Goal: Information Seeking & Learning: Learn about a topic

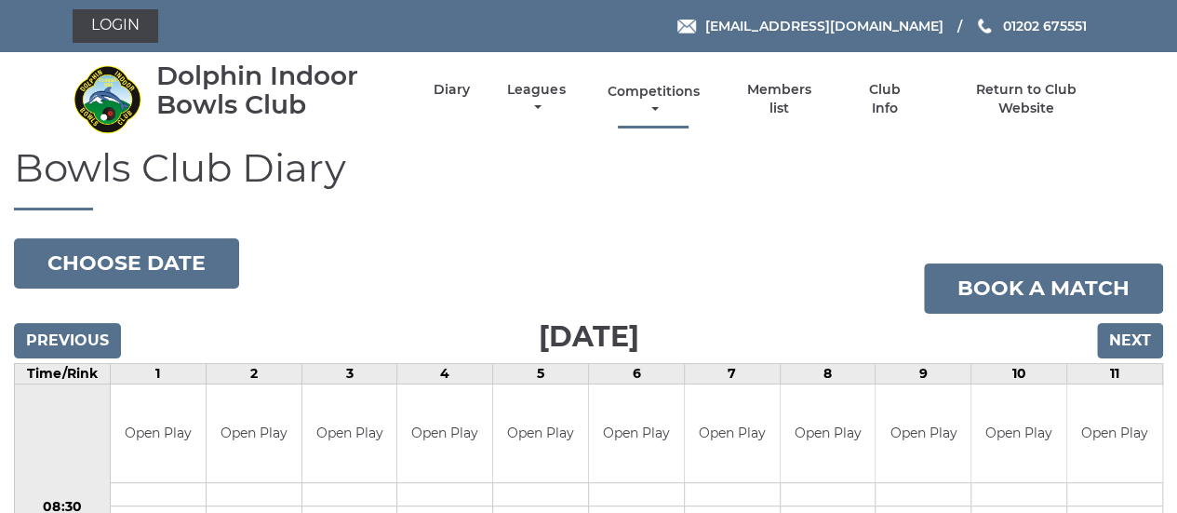
click at [657, 90] on link "Competitions" at bounding box center [653, 101] width 101 height 36
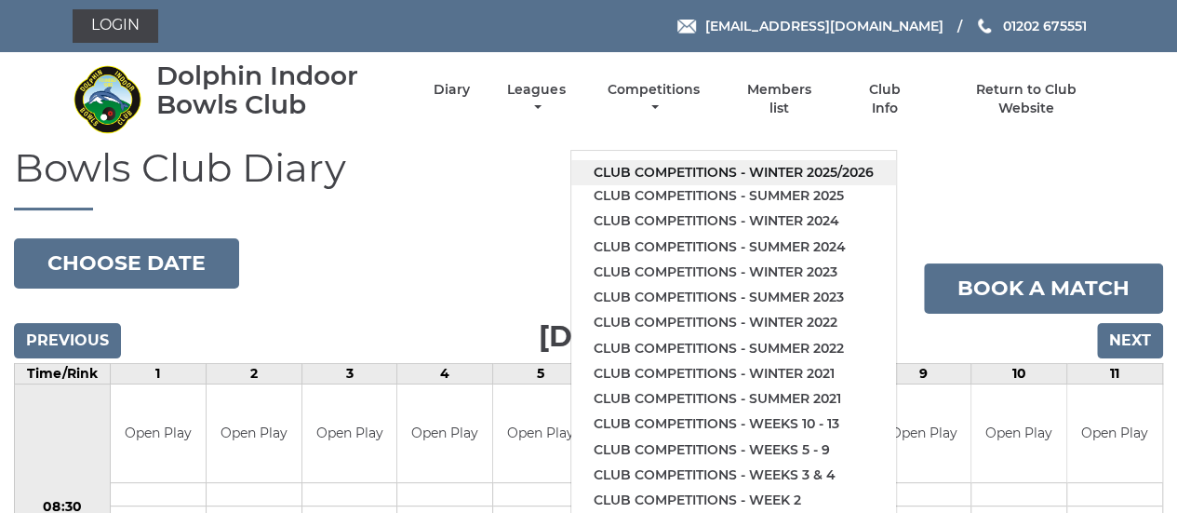
click at [865, 165] on link "Club competitions - Winter 2025/2026" at bounding box center [733, 172] width 325 height 25
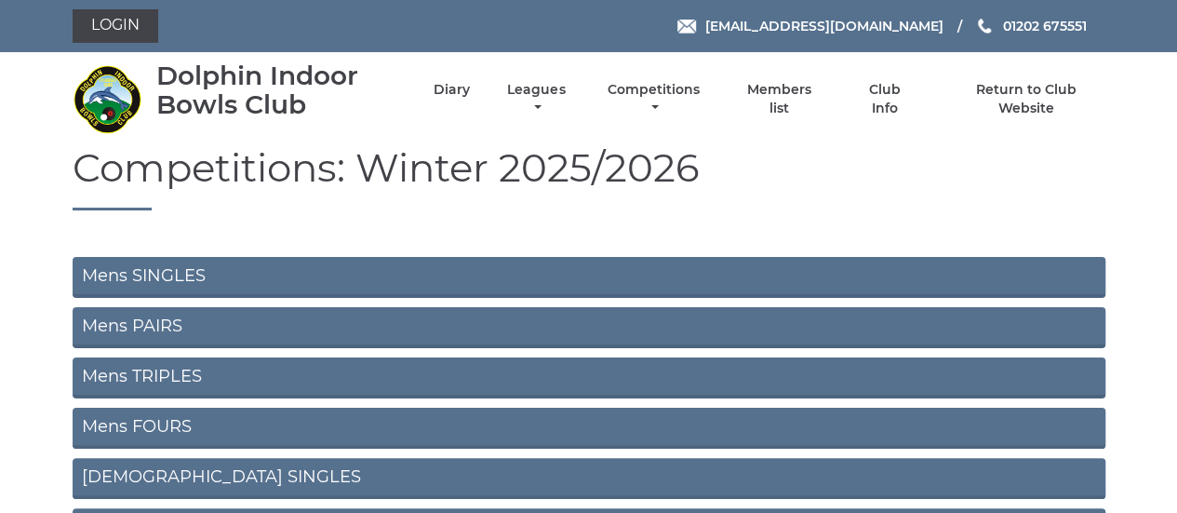
click at [140, 315] on link "Mens PAIRS" at bounding box center [589, 327] width 1033 height 41
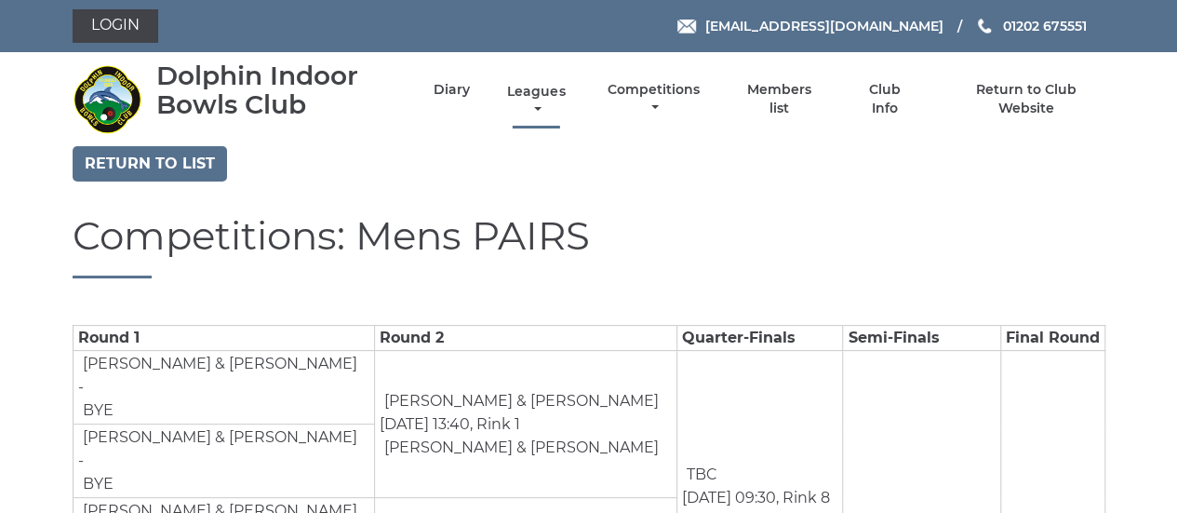
click at [543, 93] on link "Leagues" at bounding box center [535, 101] width 67 height 36
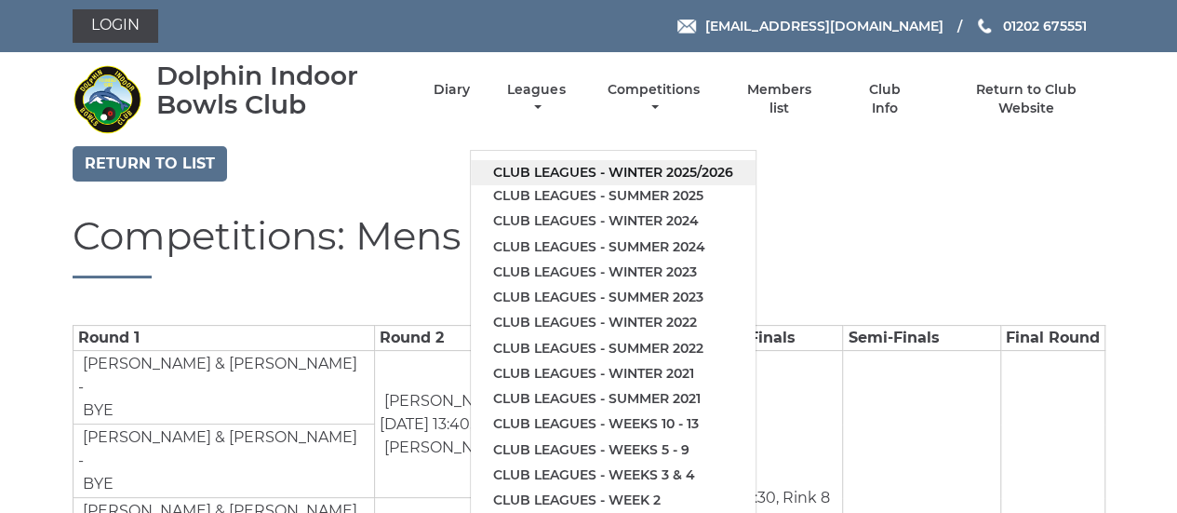
click at [563, 167] on link "Club leagues - Winter 2025/2026" at bounding box center [613, 172] width 285 height 25
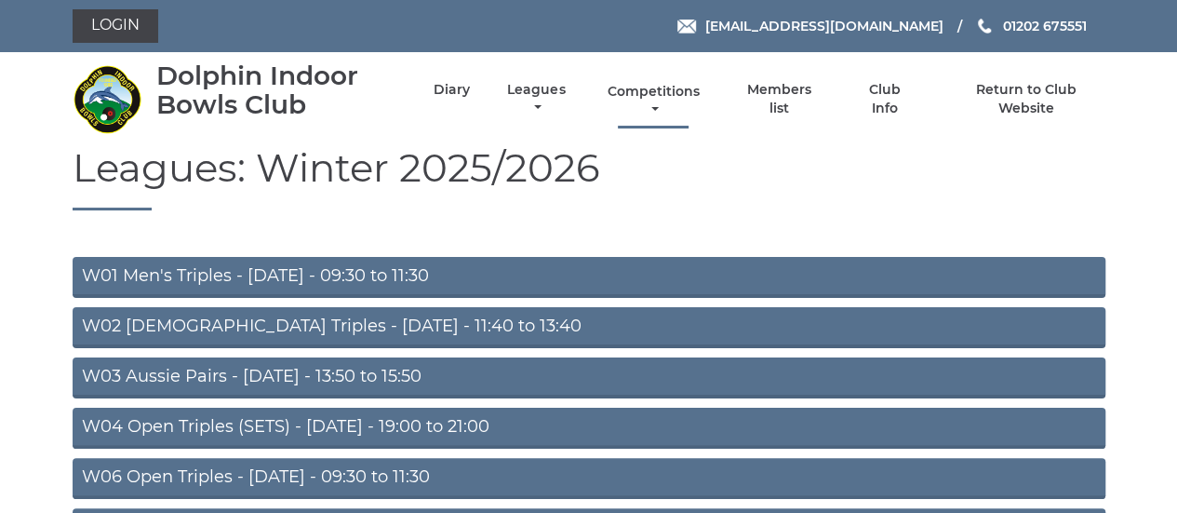
click at [655, 94] on link "Competitions" at bounding box center [653, 101] width 101 height 36
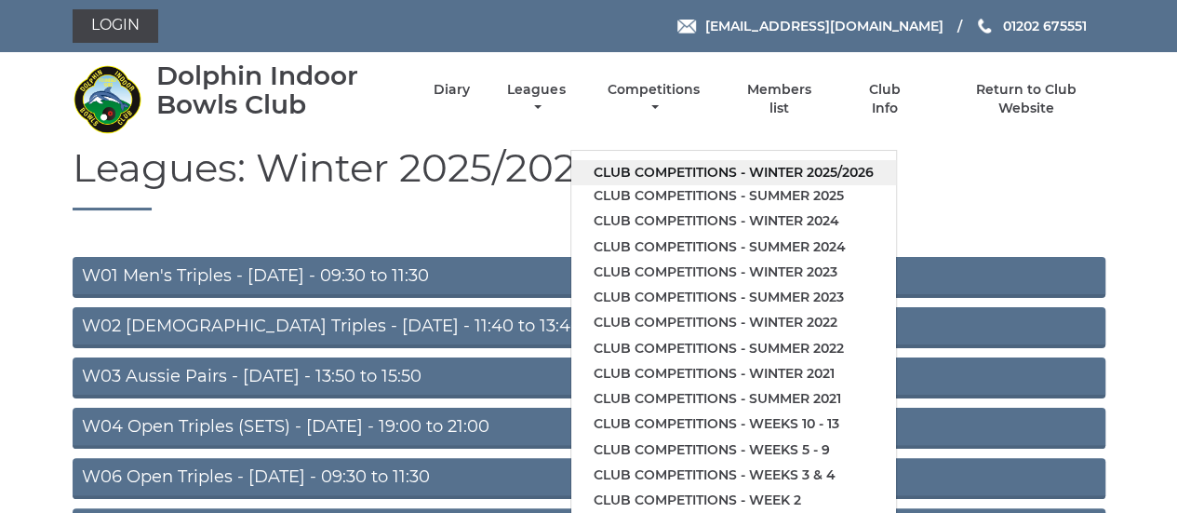
click at [763, 172] on link "Club competitions - Winter 2025/2026" at bounding box center [733, 172] width 325 height 25
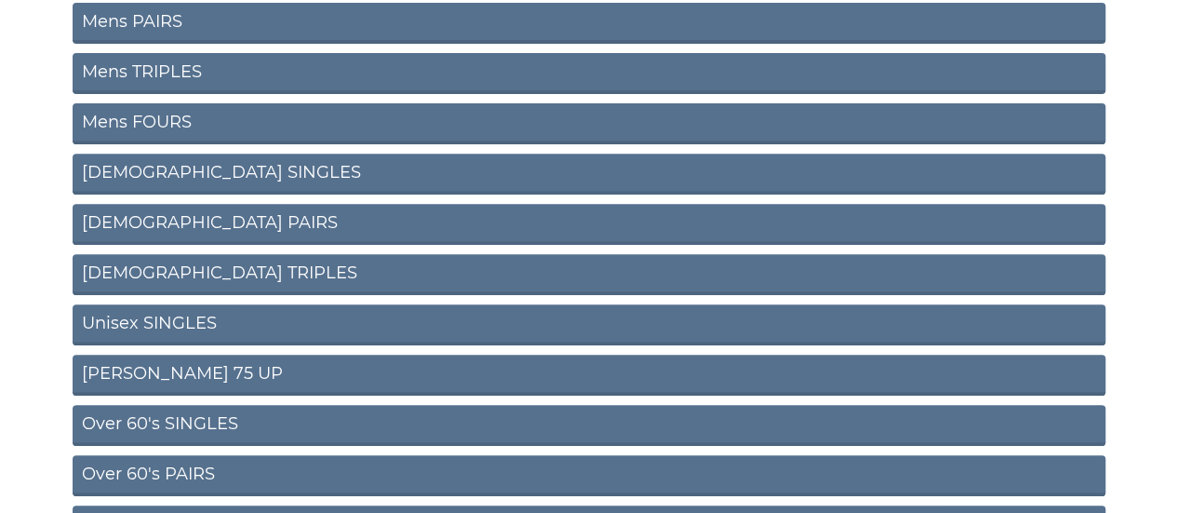
scroll to position [372, 0]
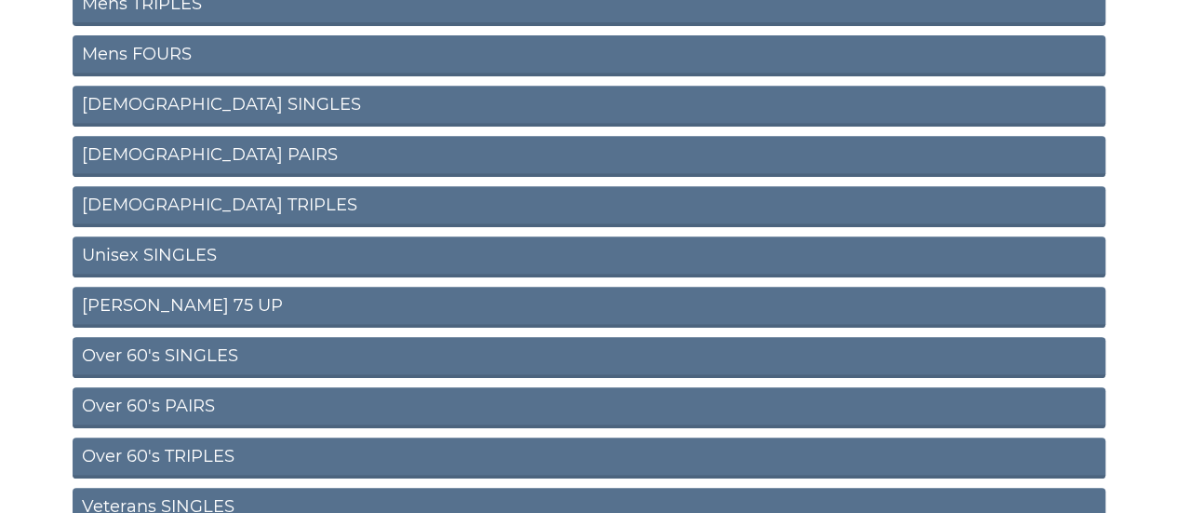
click at [125, 401] on link "Over 60's PAIRS" at bounding box center [589, 407] width 1033 height 41
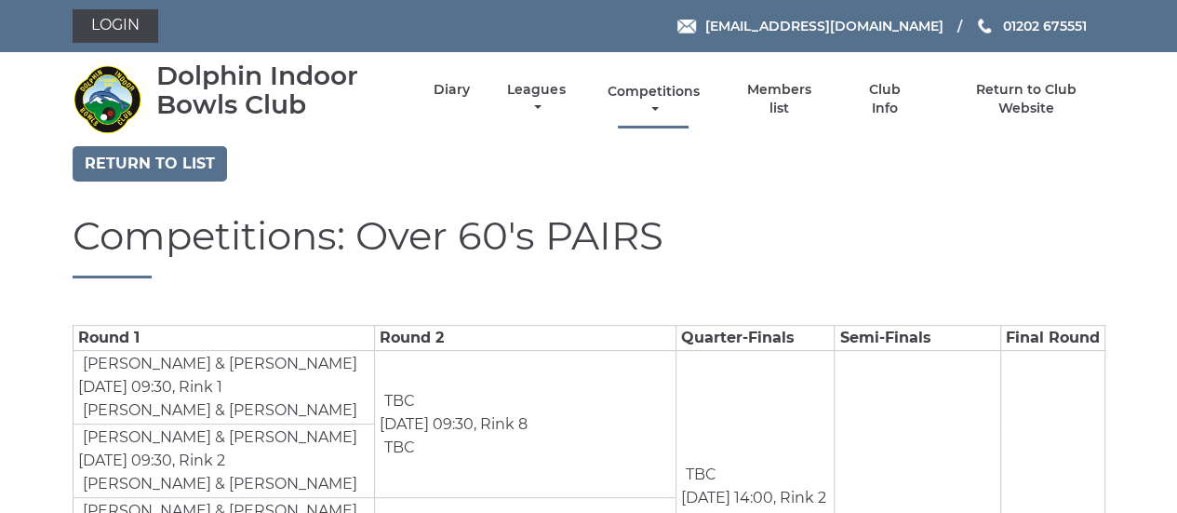
click at [653, 94] on link "Competitions" at bounding box center [653, 101] width 101 height 36
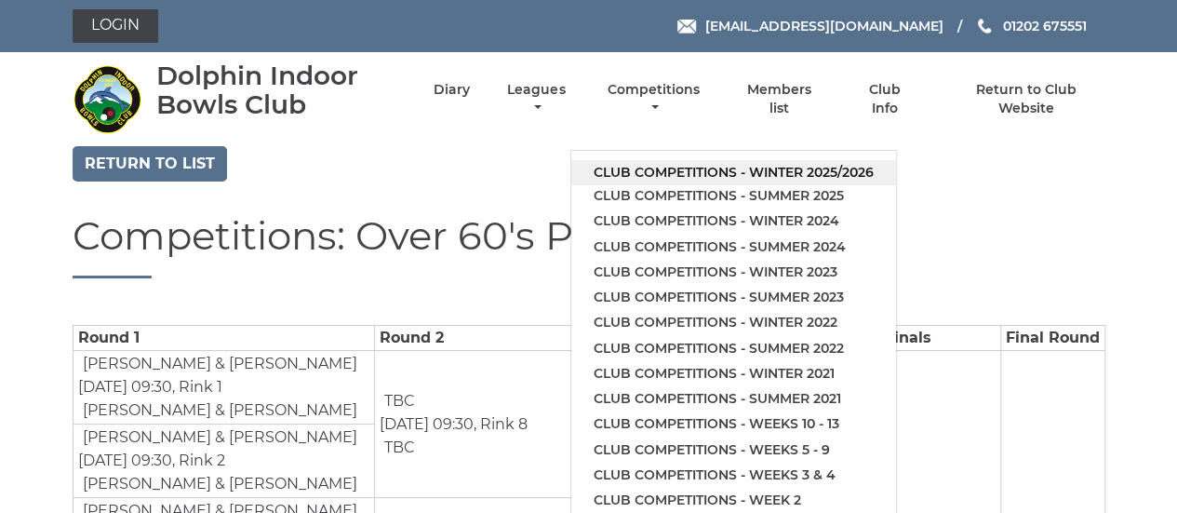
click at [702, 165] on link "Club competitions - Winter 2025/2026" at bounding box center [733, 172] width 325 height 25
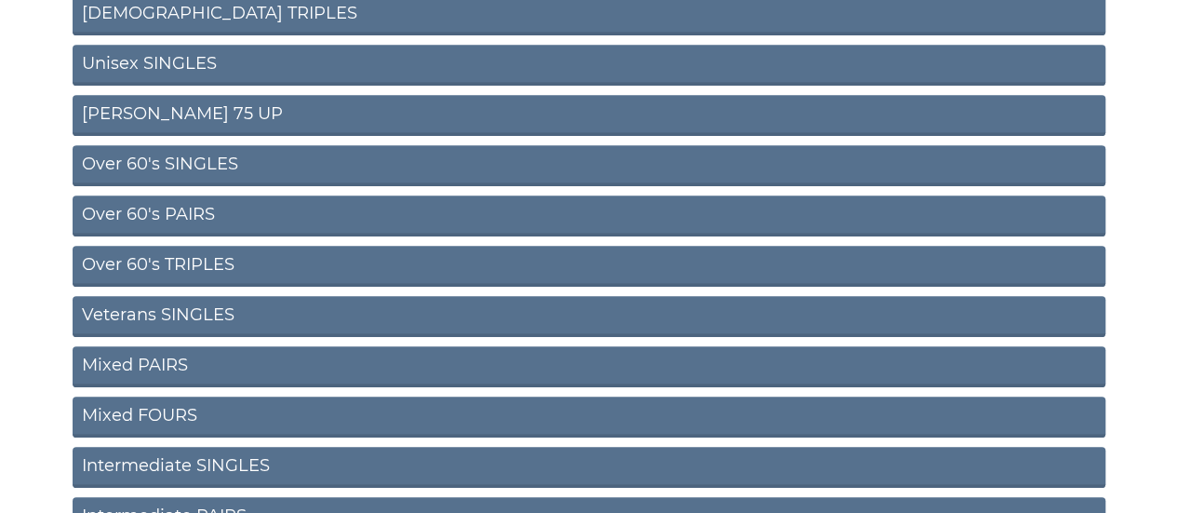
scroll to position [651, 0]
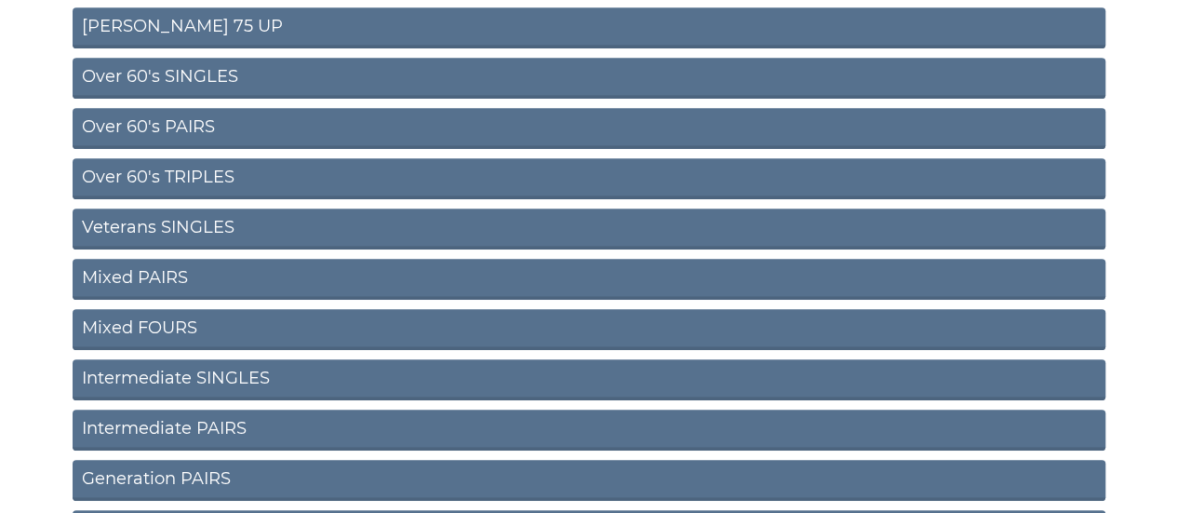
click at [122, 172] on link "Over 60's TRIPLES" at bounding box center [589, 178] width 1033 height 41
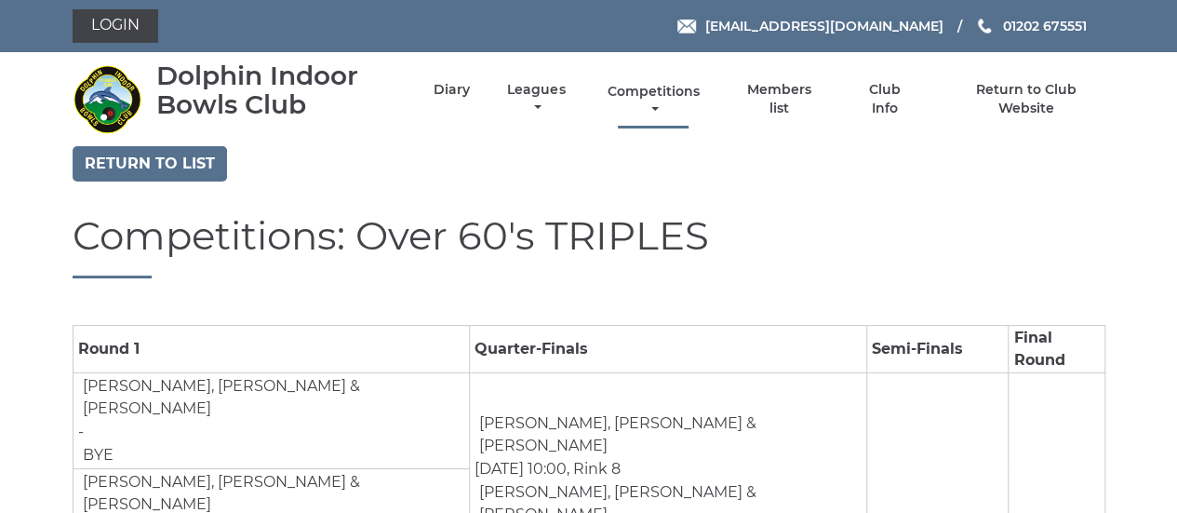
click at [653, 87] on link "Competitions" at bounding box center [653, 101] width 101 height 36
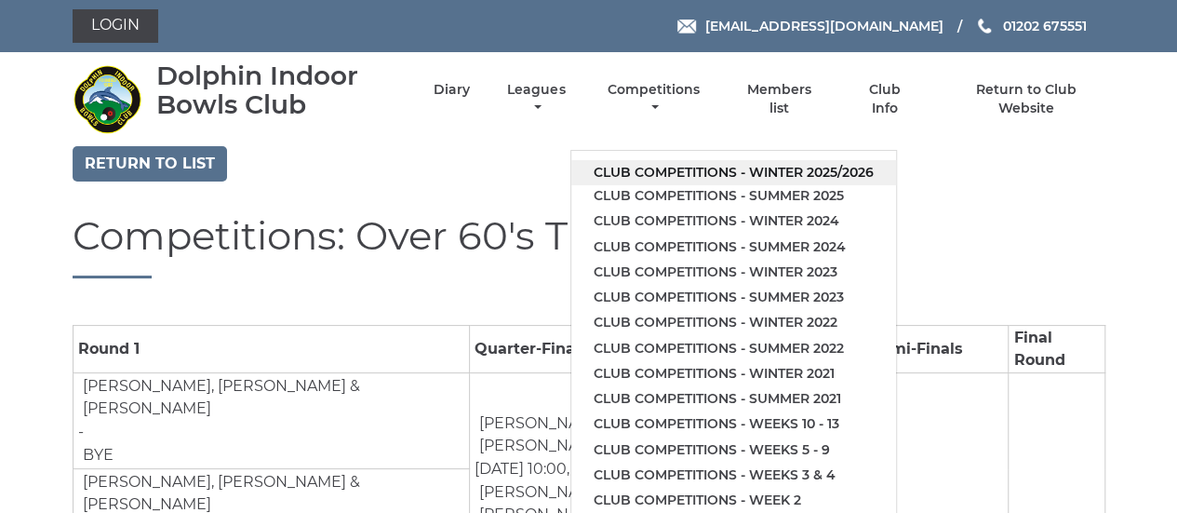
click at [674, 168] on link "Club competitions - Winter 2025/2026" at bounding box center [733, 172] width 325 height 25
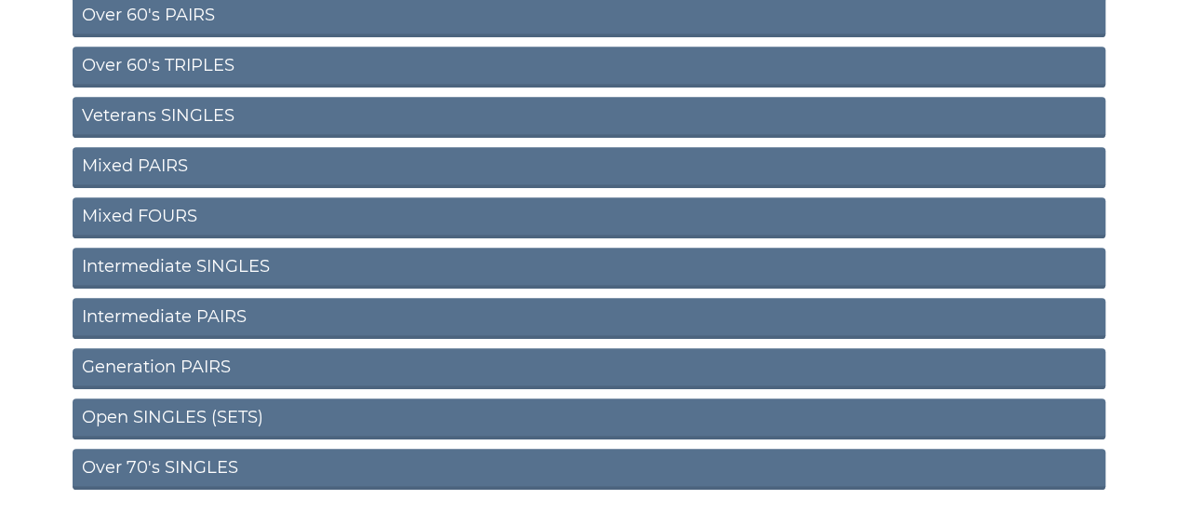
scroll to position [734, 0]
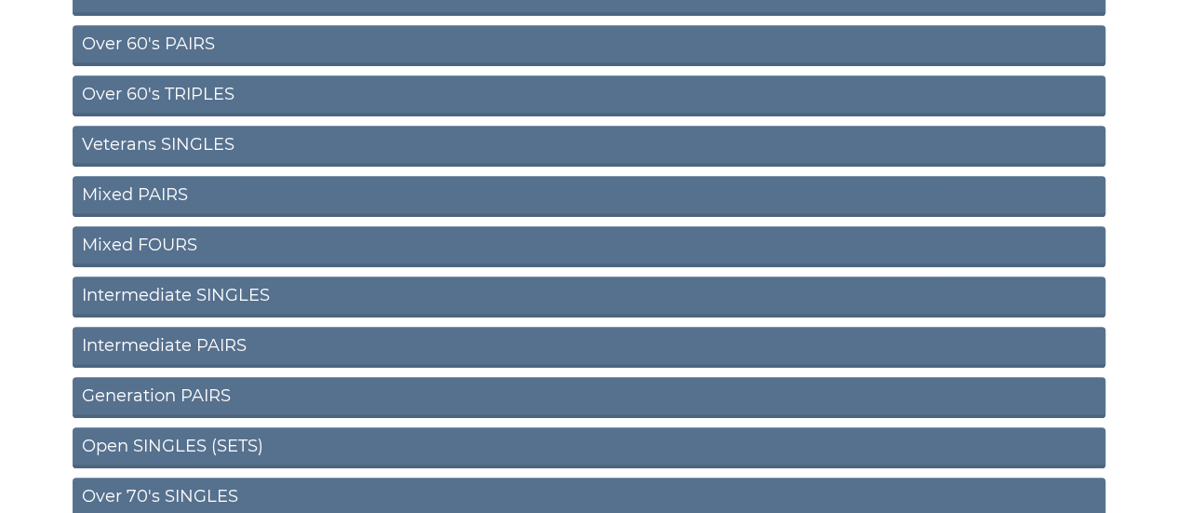
click at [279, 38] on link "Over 60's PAIRS" at bounding box center [589, 45] width 1033 height 41
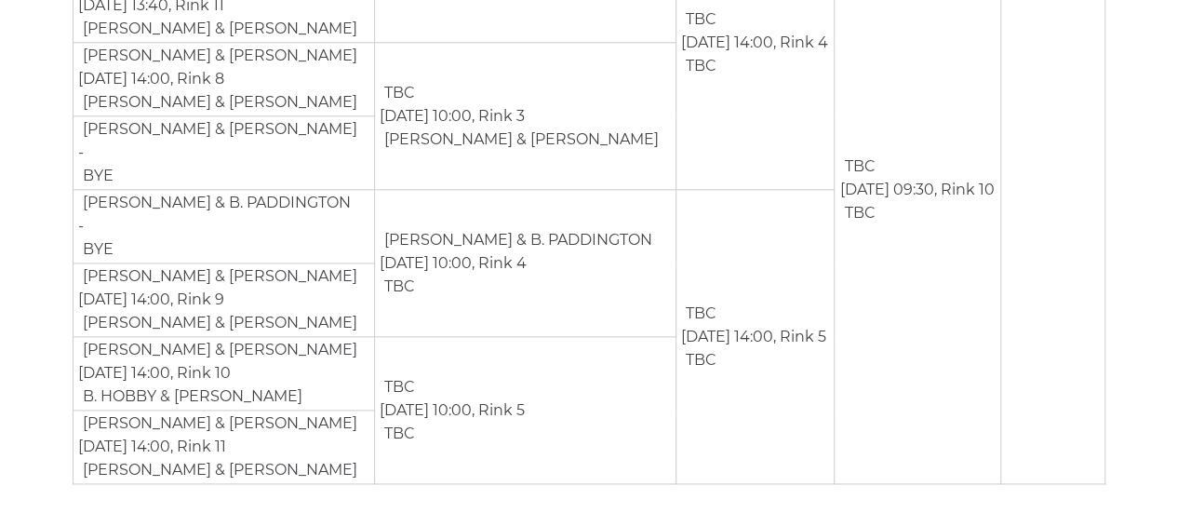
scroll to position [1053, 0]
